Goal: Transaction & Acquisition: Purchase product/service

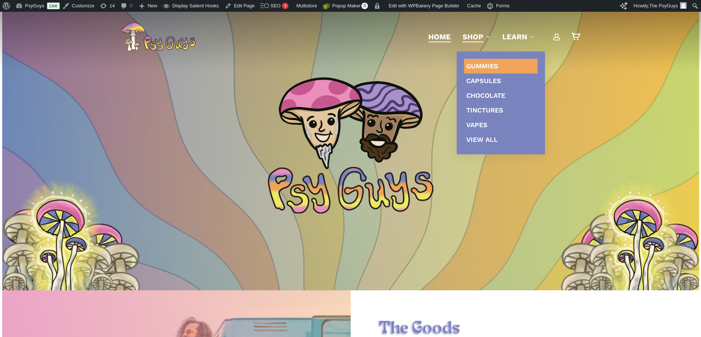
click at [479, 65] on span "Gummies" at bounding box center [482, 66] width 32 height 8
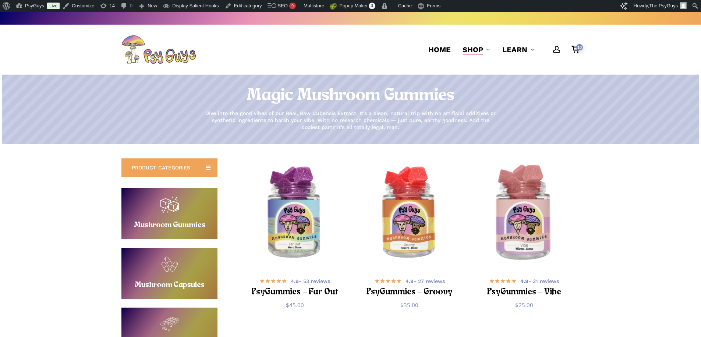
scroll to position [37, 0]
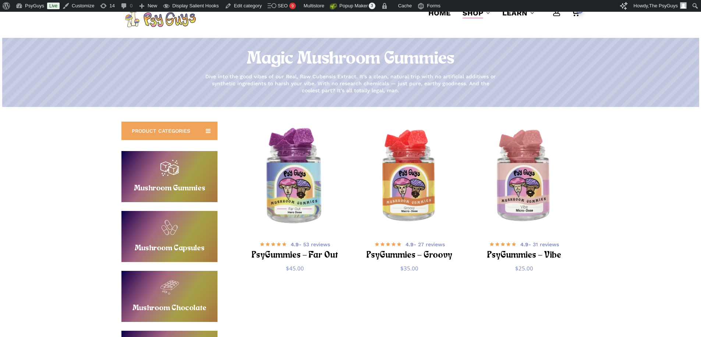
click at [289, 192] on img "PsyGummies - Far Out" at bounding box center [295, 177] width 112 height 112
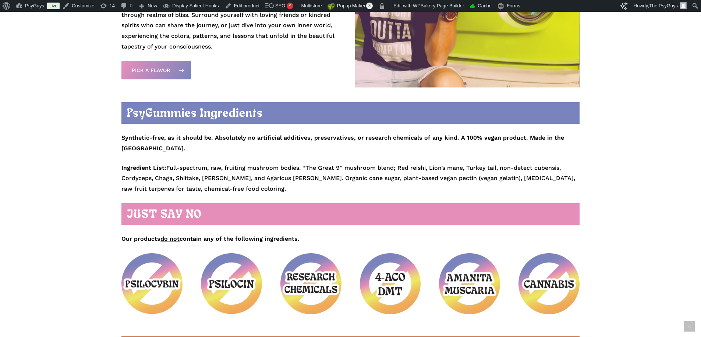
scroll to position [883, 0]
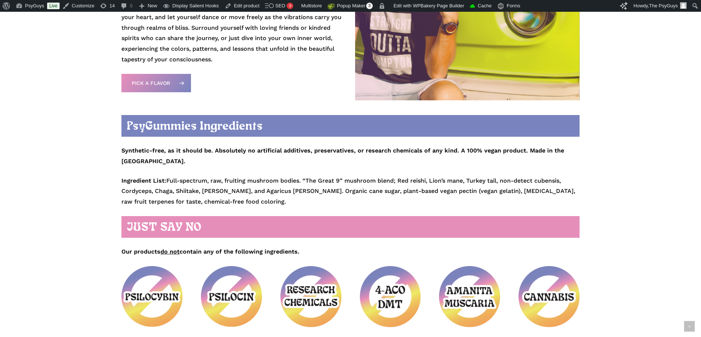
click at [237, 190] on p "Ingredient List: Full-spectrum, raw, fruiting mushroom bodies. “The Great 9” mu…" at bounding box center [350, 192] width 458 height 32
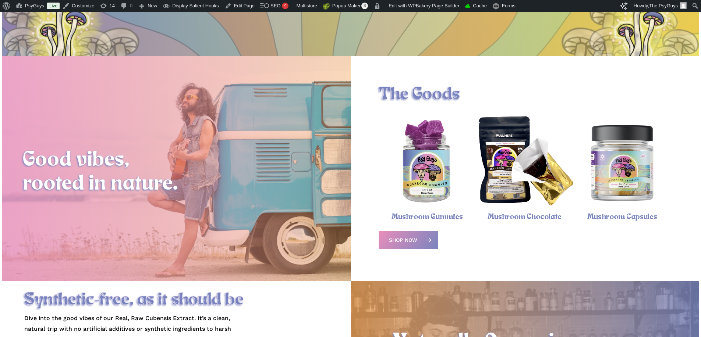
scroll to position [294, 0]
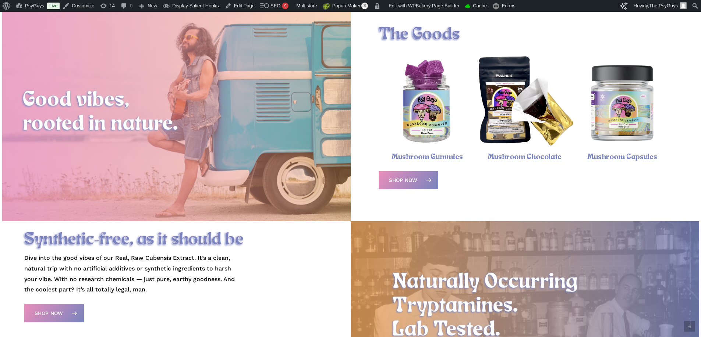
click at [422, 110] on img "Psychedelic Mushroom Gummies" at bounding box center [428, 103] width 98 height 98
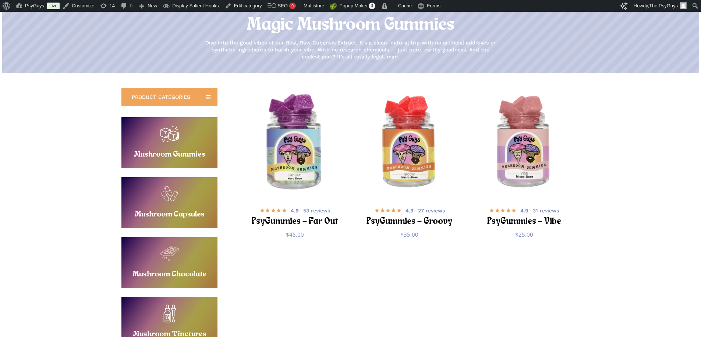
scroll to position [74, 0]
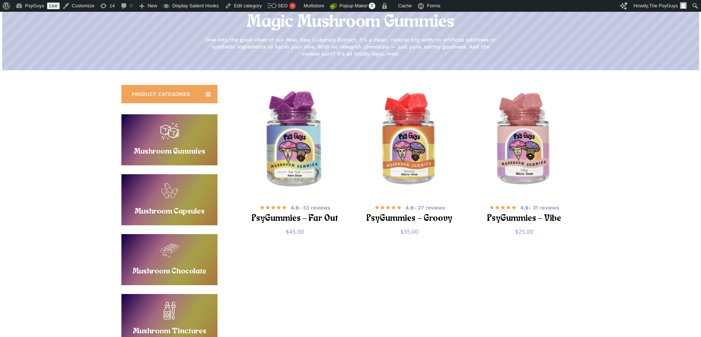
click at [302, 140] on img "PsyGummies - Far Out" at bounding box center [295, 140] width 112 height 112
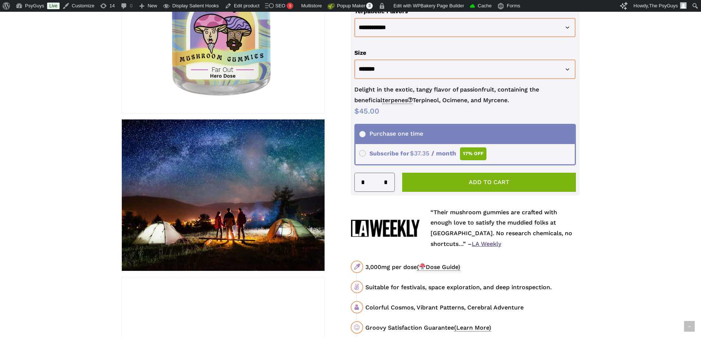
scroll to position [221, 0]
